Goal: Task Accomplishment & Management: Use online tool/utility

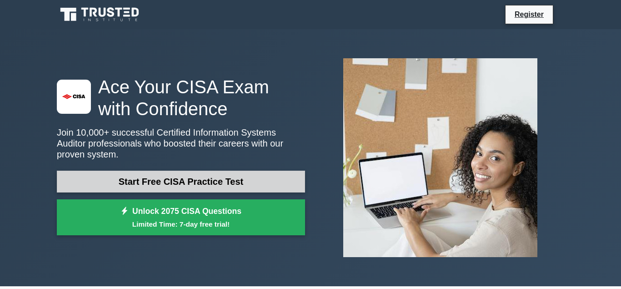
click at [242, 178] on link "Start Free CISA Practice Test" at bounding box center [181, 182] width 248 height 22
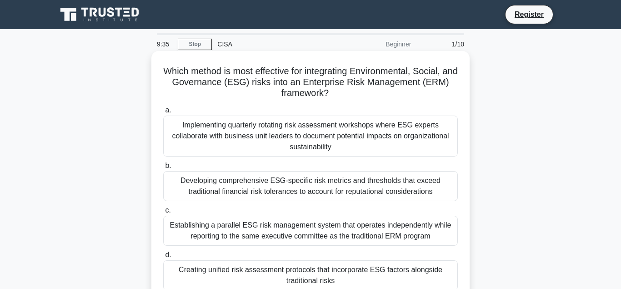
click at [259, 146] on div "Implementing quarterly rotating risk assessment workshops where ESG experts col…" at bounding box center [310, 135] width 295 height 41
click at [163, 113] on input "a. Implementing quarterly rotating risk assessment workshops where ESG experts …" at bounding box center [163, 110] width 0 height 6
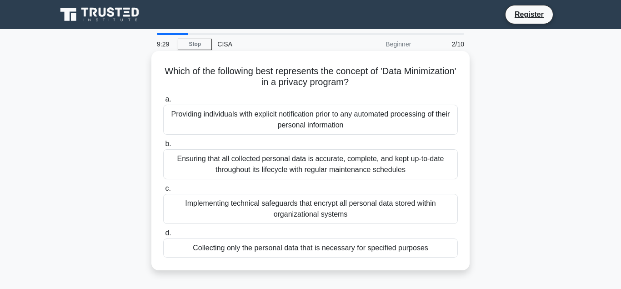
click at [259, 167] on div "Ensuring that all collected personal data is accurate, complete, and kept up-to…" at bounding box center [310, 164] width 295 height 30
click at [163, 147] on input "b. Ensuring that all collected personal data is accurate, complete, and kept up…" at bounding box center [163, 144] width 0 height 6
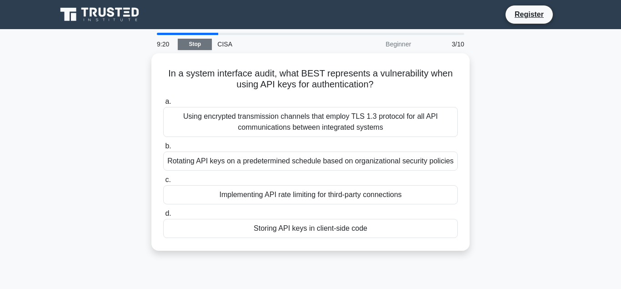
click at [200, 47] on link "Stop" at bounding box center [195, 44] width 34 height 11
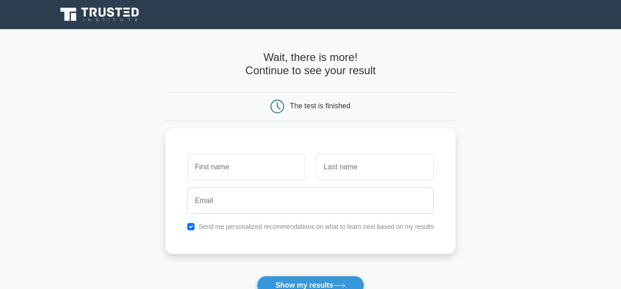
scroll to position [93, 0]
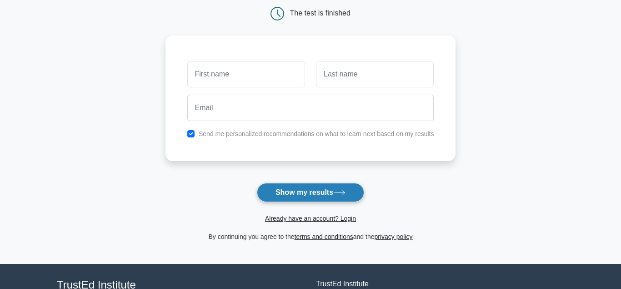
click at [310, 196] on button "Show my results" at bounding box center [310, 192] width 107 height 19
